Goal: Check status: Check status

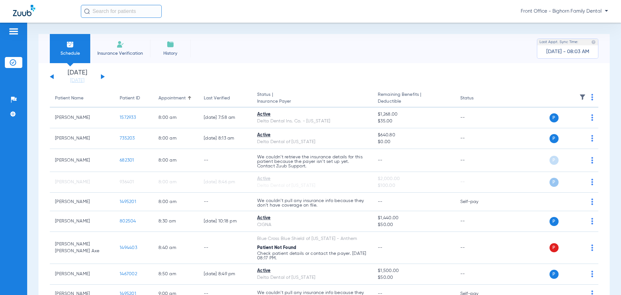
click at [102, 78] on button at bounding box center [103, 76] width 4 height 5
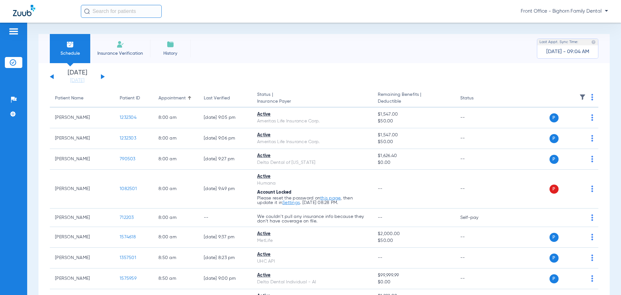
click at [621, 1] on div "Front Office - Bighorn Family Dental" at bounding box center [310, 11] width 621 height 23
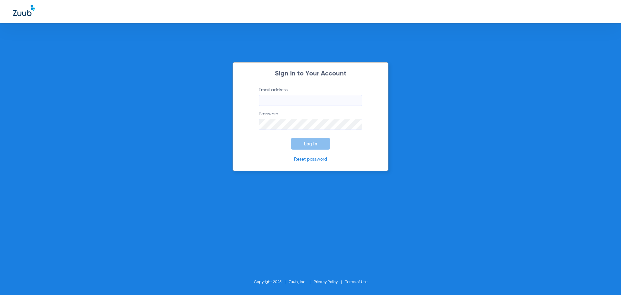
type input "[PERSON_NAME][EMAIL_ADDRESS][DOMAIN_NAME]"
click at [309, 143] on span "Log In" at bounding box center [311, 143] width 14 height 5
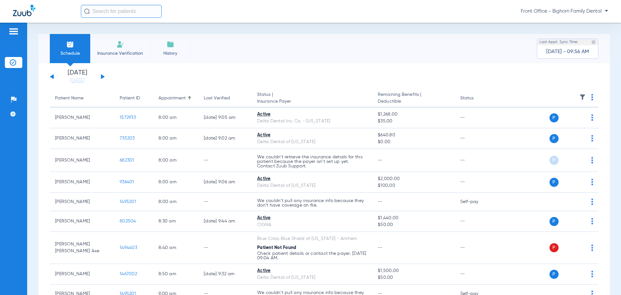
click at [101, 76] on button at bounding box center [103, 76] width 4 height 5
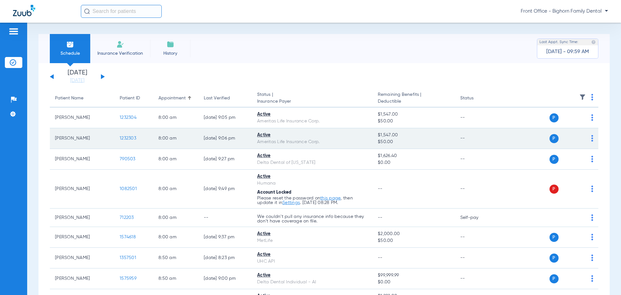
scroll to position [32, 0]
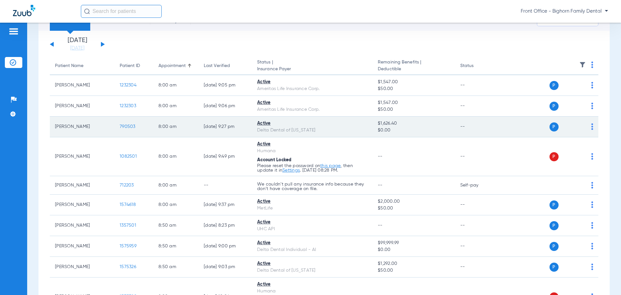
click at [126, 128] on span "790503" at bounding box center [128, 126] width 16 height 5
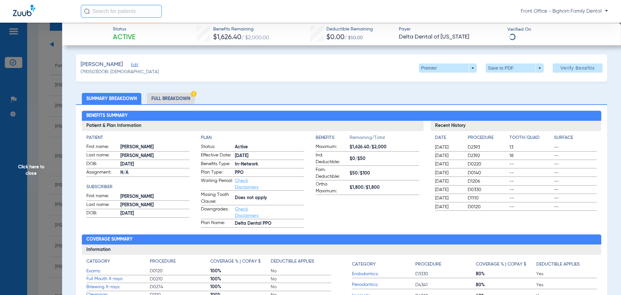
click at [177, 98] on li "Full Breakdown" at bounding box center [171, 98] width 48 height 11
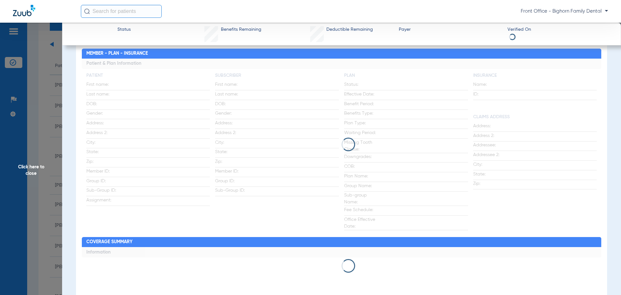
scroll to position [65, 0]
